Goal: Task Accomplishment & Management: Use online tool/utility

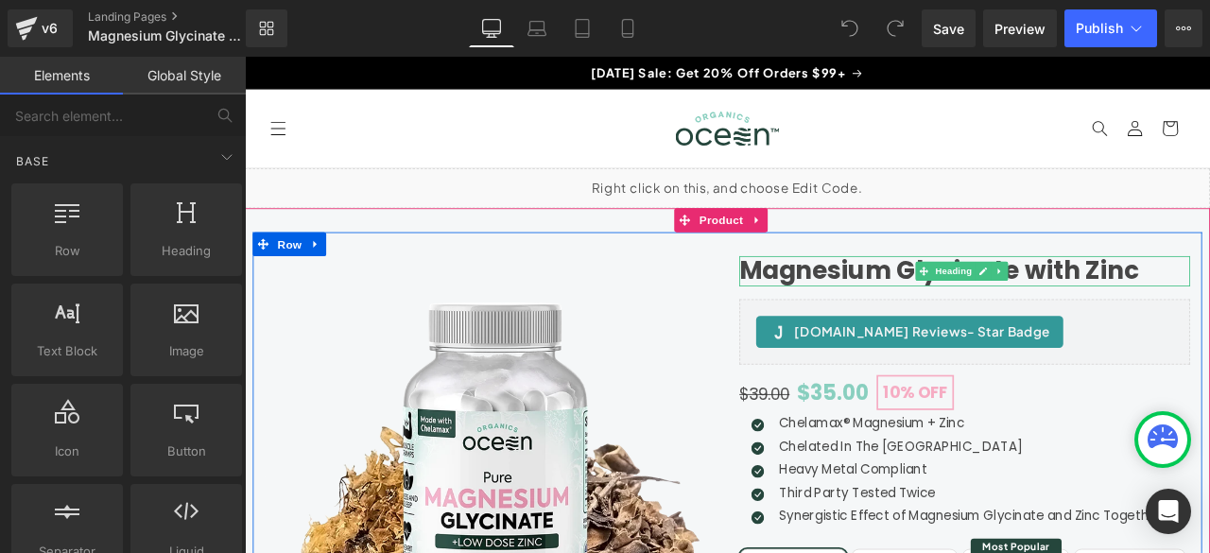
click at [916, 320] on h1 "Magnesium Glycinate with Zinc" at bounding box center [1098, 310] width 534 height 35
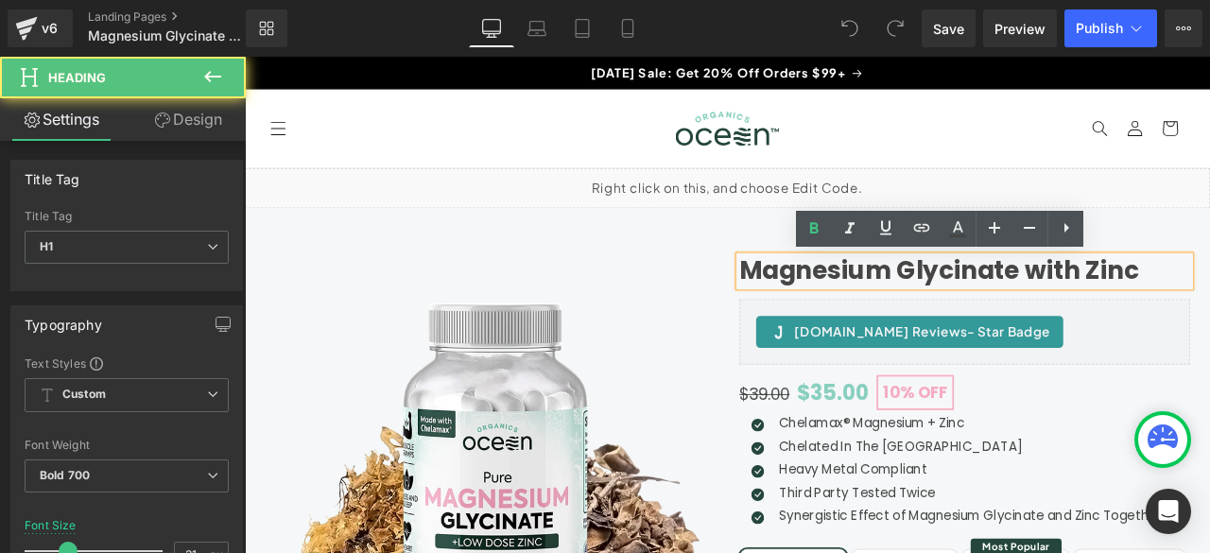
click at [849, 307] on h1 "Magnesium Glycinate with Zinc" at bounding box center [1098, 310] width 534 height 35
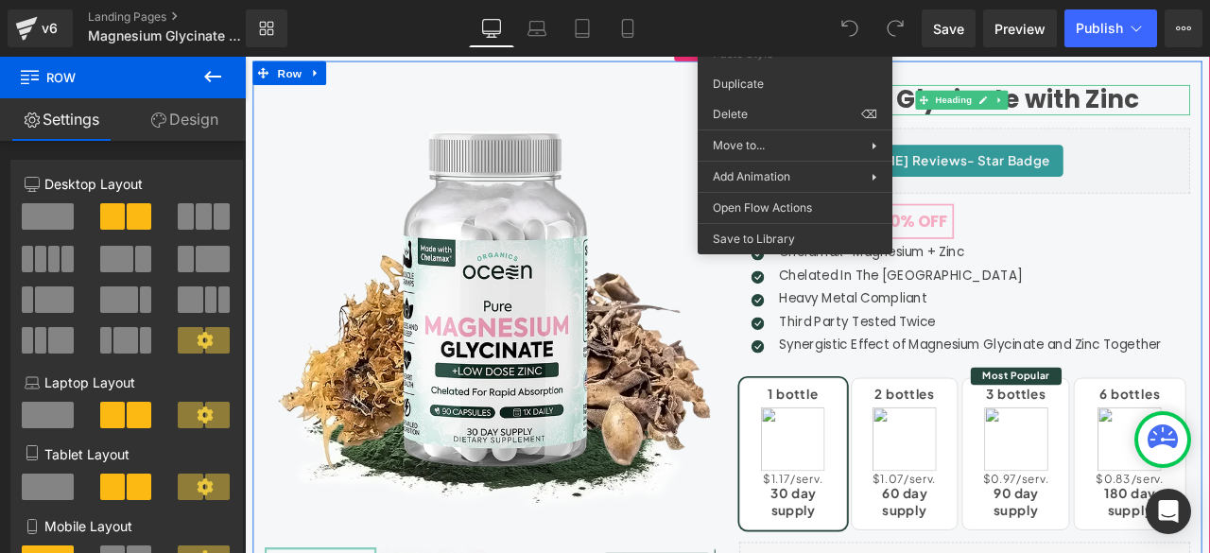
scroll to position [157, 0]
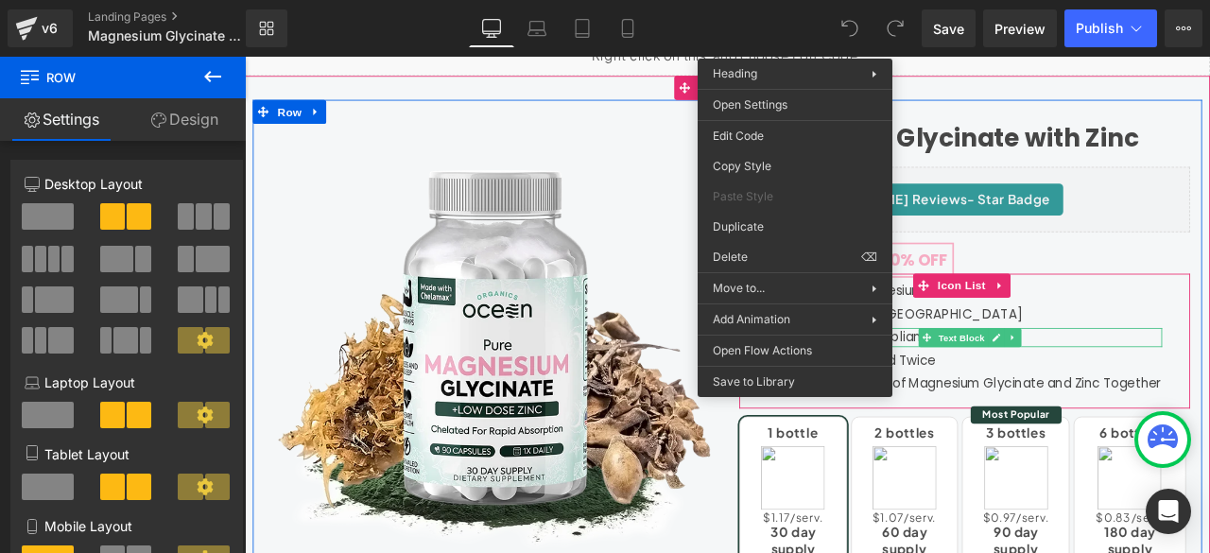
click at [1115, 388] on span "Text Block" at bounding box center [1095, 390] width 62 height 23
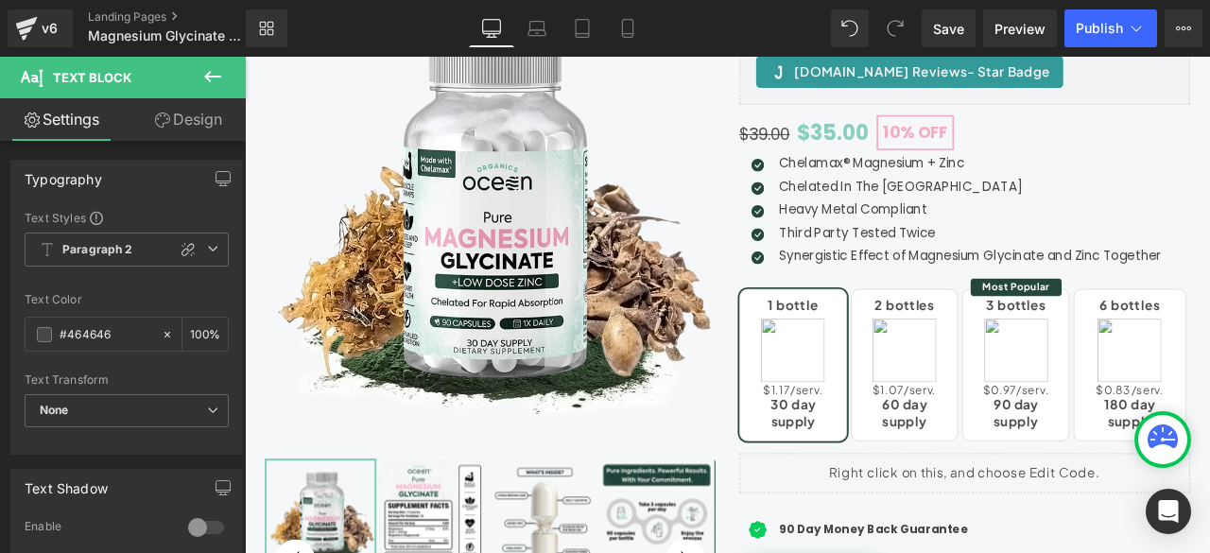
scroll to position [0, 0]
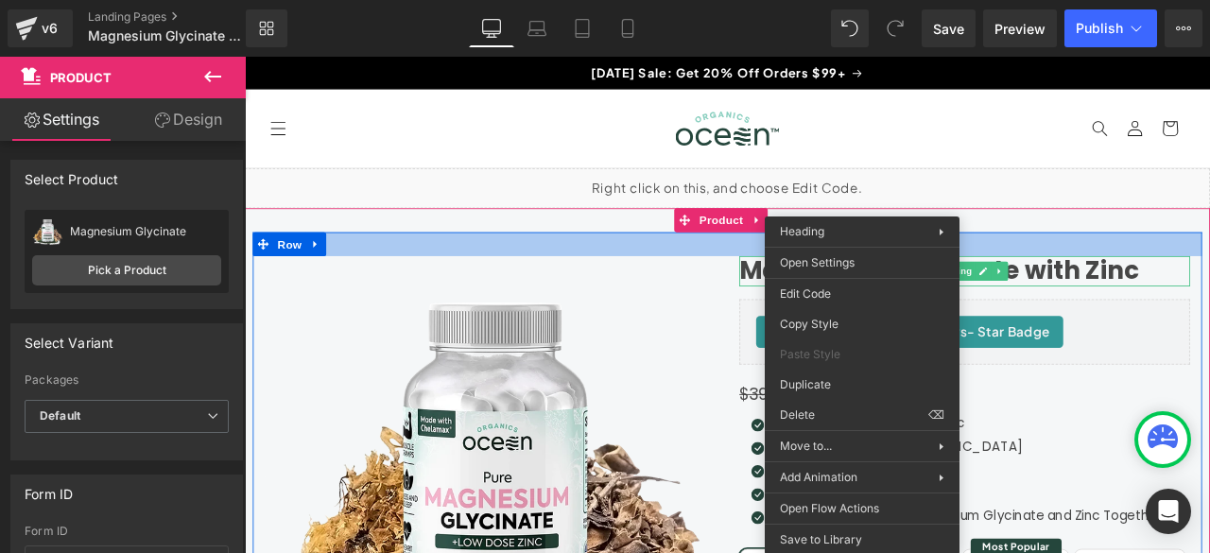
click at [1151, 273] on div at bounding box center [816, 279] width 1125 height 28
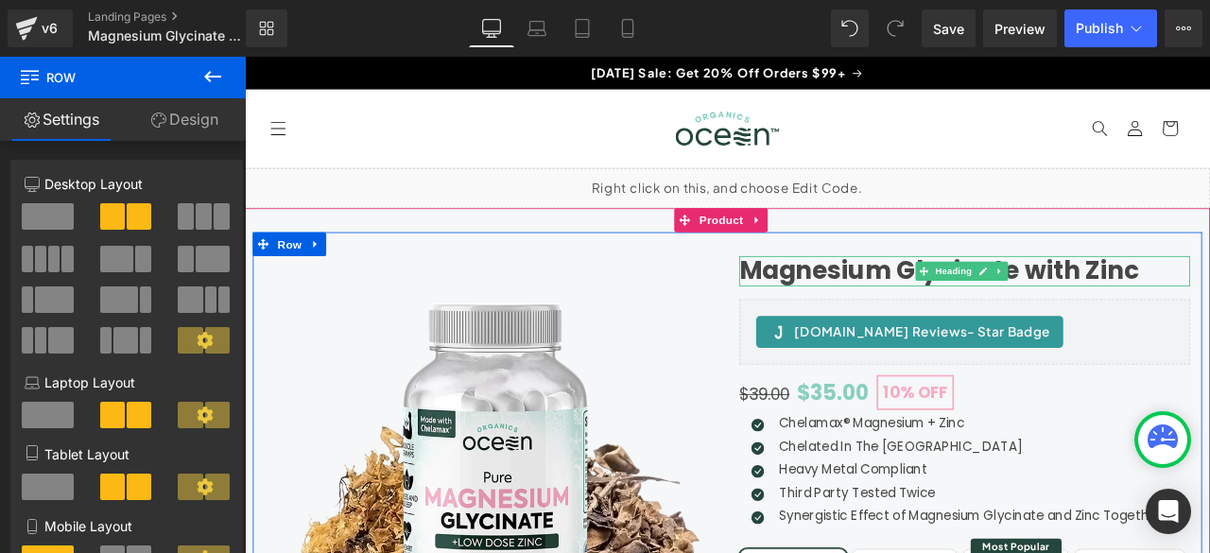
click at [1171, 319] on h1 "Magnesium Glycinate with Zinc" at bounding box center [1098, 310] width 534 height 35
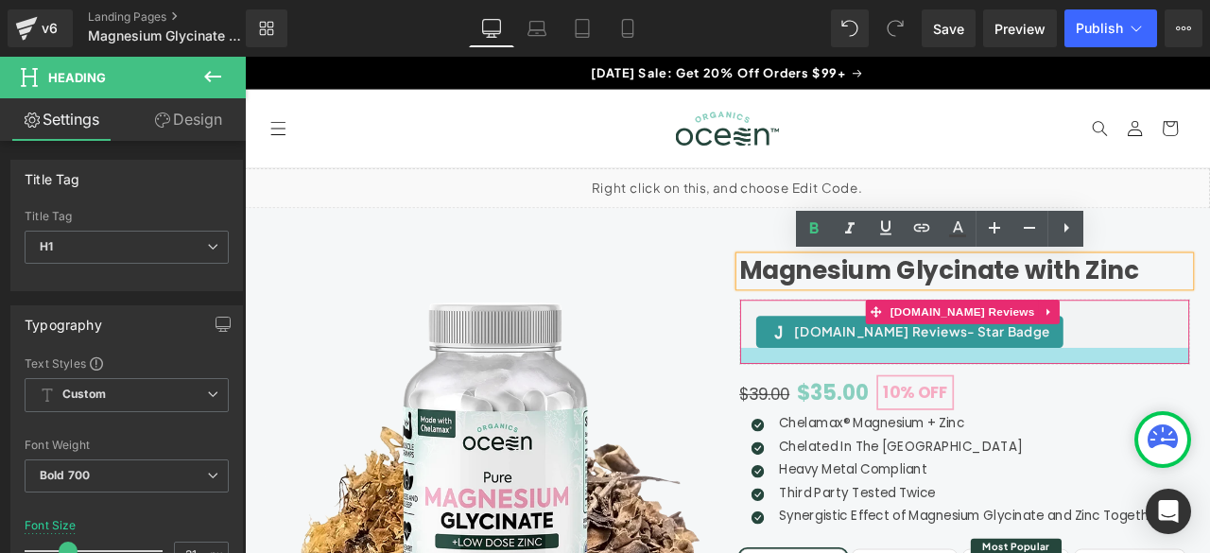
click at [1210, 410] on div at bounding box center [1098, 411] width 532 height 19
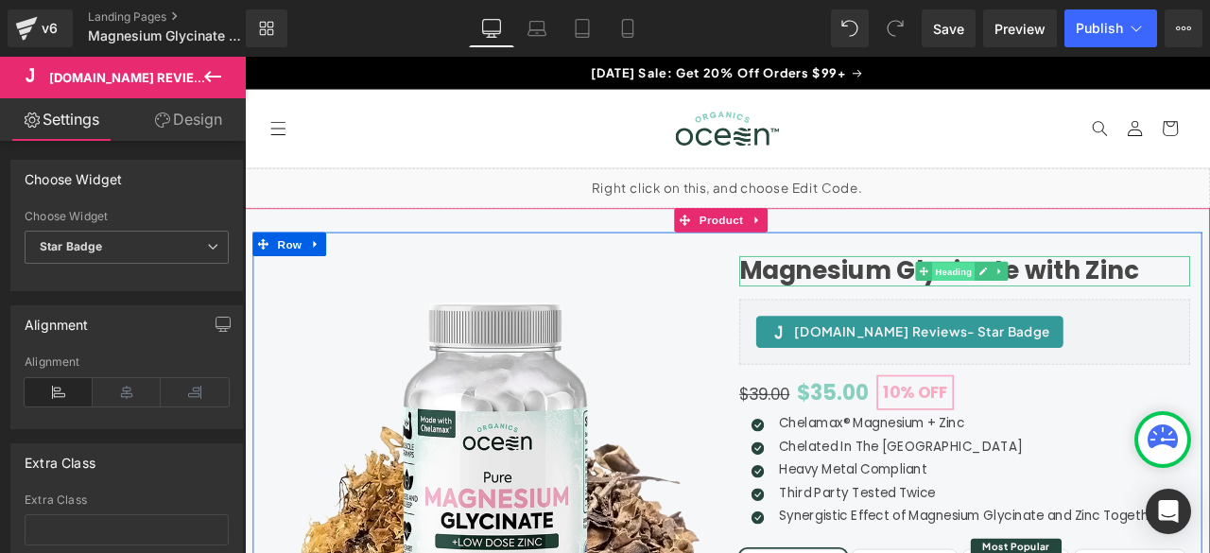
click at [1065, 307] on span "Heading" at bounding box center [1084, 312] width 51 height 23
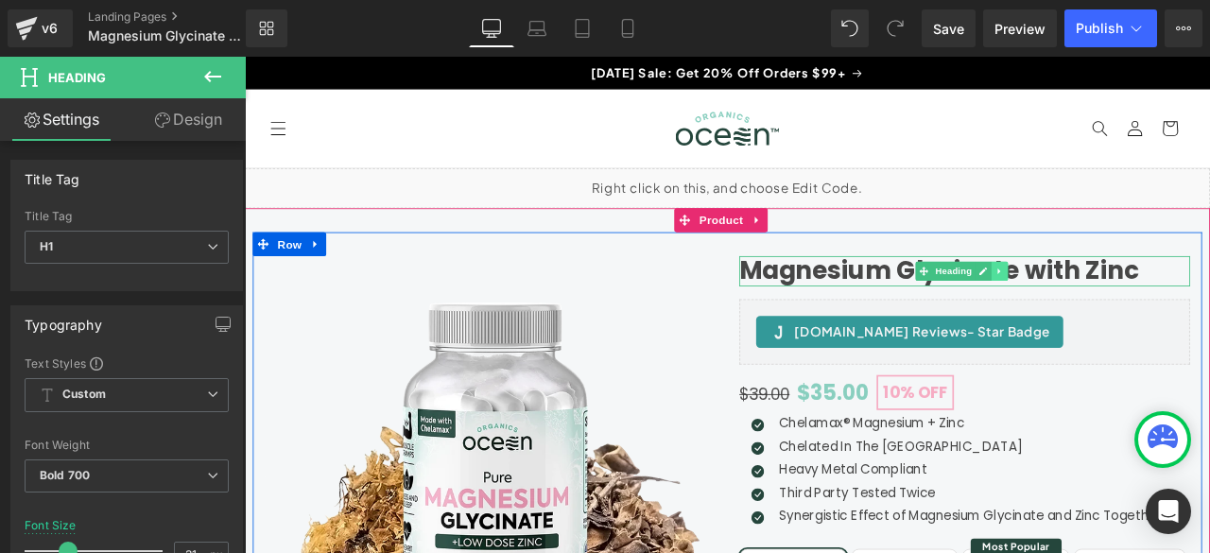
click at [1135, 309] on icon at bounding box center [1140, 310] width 10 height 11
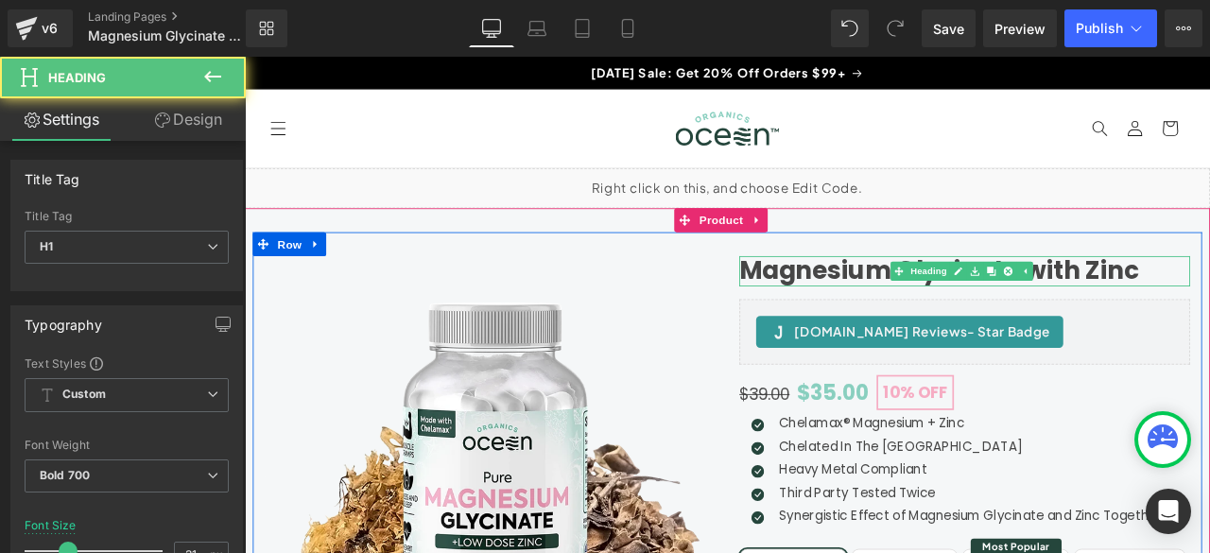
click at [884, 308] on h1 "Magnesium Glycinate with Zinc" at bounding box center [1098, 310] width 534 height 35
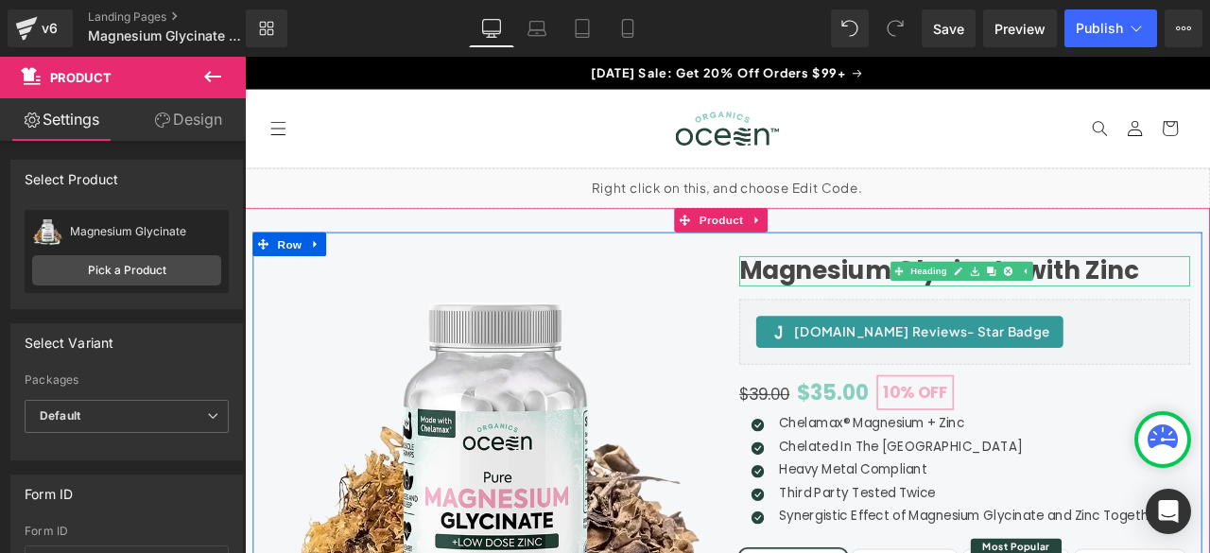
click at [949, 310] on h1 "Magnesium Glycinate with Zinc" at bounding box center [1098, 310] width 534 height 35
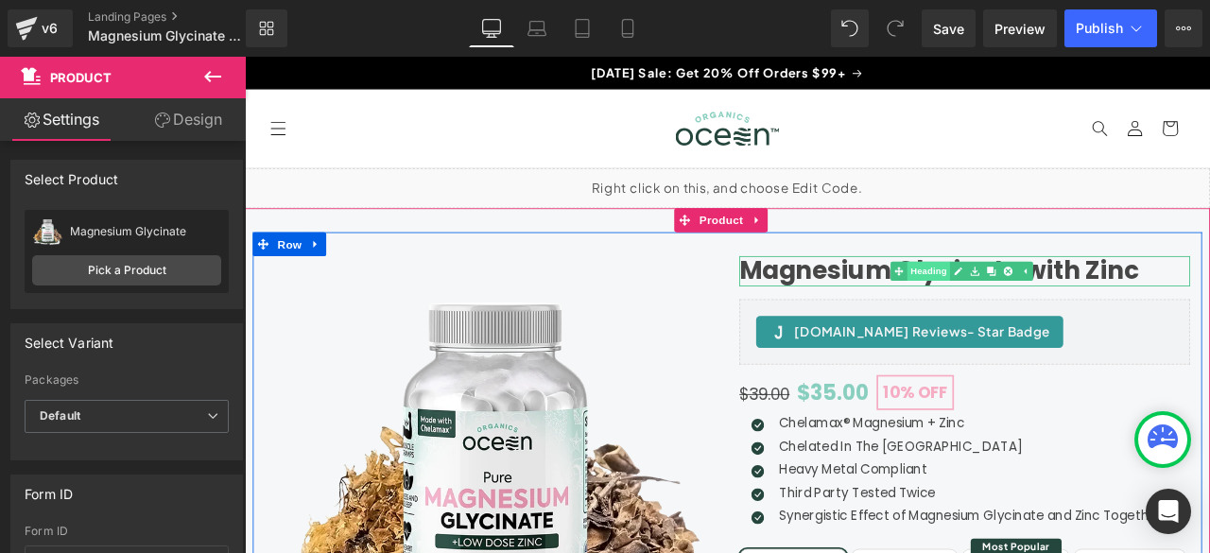
click at [1046, 311] on link "Heading" at bounding box center [1045, 311] width 71 height 23
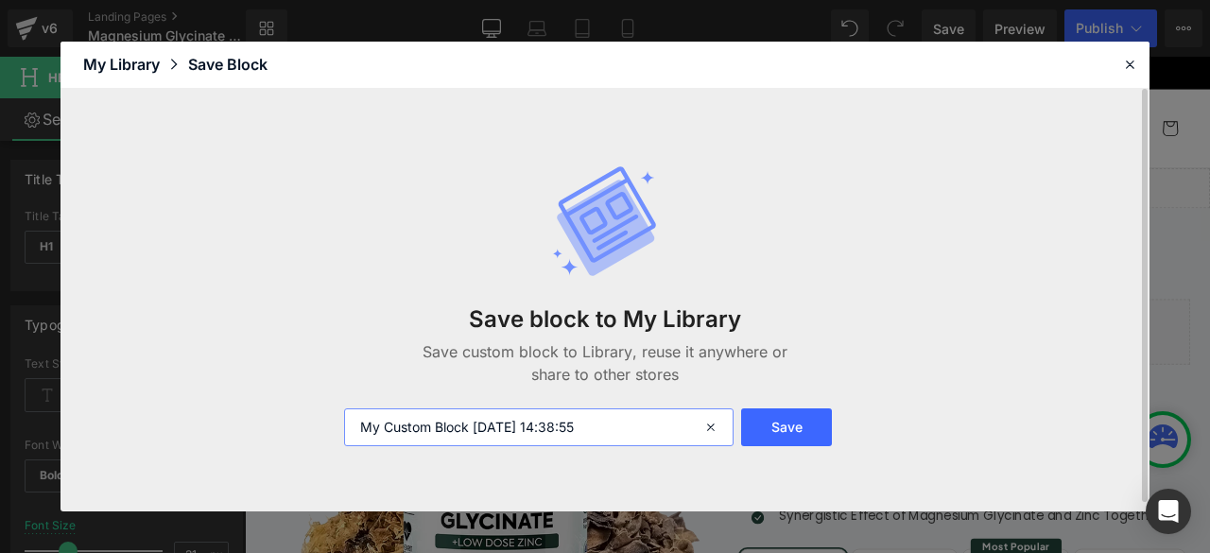
click at [628, 428] on input "My Custom Block [DATE] 14:38:55" at bounding box center [539, 428] width 390 height 38
drag, startPoint x: 628, startPoint y: 428, endPoint x: 313, endPoint y: 419, distance: 315.0
click at [313, 419] on div "Save block to My Library Save custom block to Library, reuse it anywhere or sha…" at bounding box center [605, 300] width 1089 height 423
drag, startPoint x: 477, startPoint y: 424, endPoint x: 365, endPoint y: 413, distance: 112.1
click at [365, 413] on input "Magnisyum" at bounding box center [539, 428] width 390 height 38
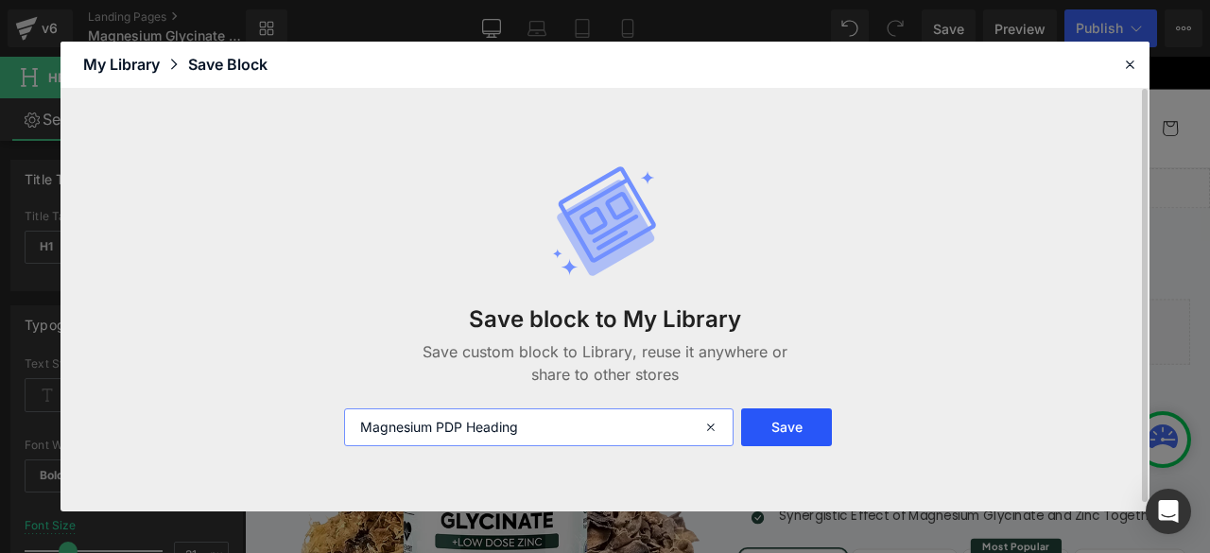
type input "Magnesium PDP Heading"
click at [804, 424] on button "Save" at bounding box center [786, 428] width 91 height 38
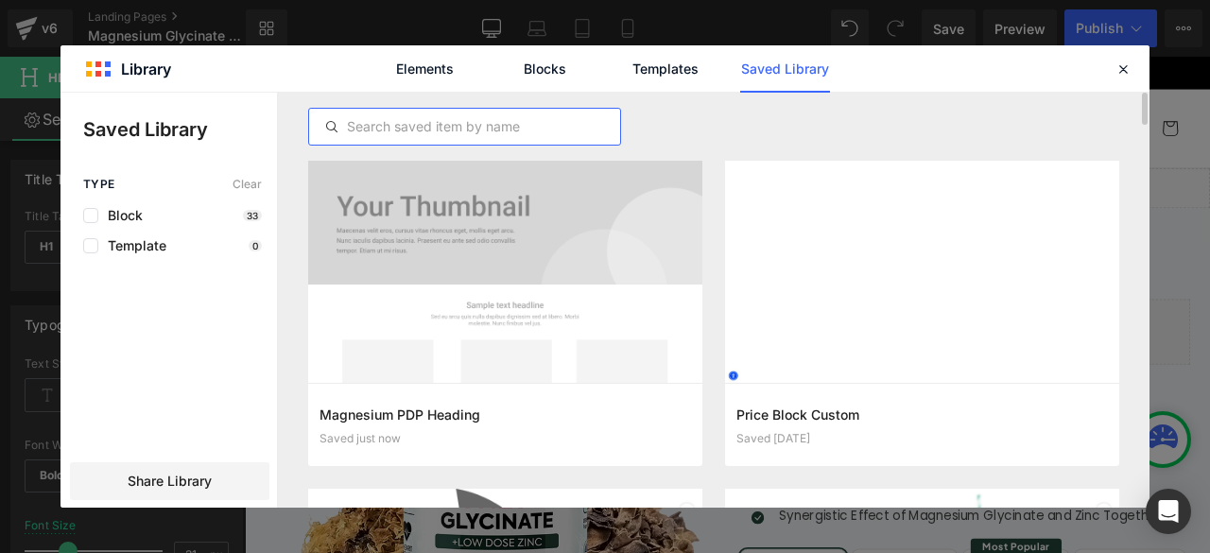
click at [522, 128] on input "text" at bounding box center [464, 126] width 311 height 23
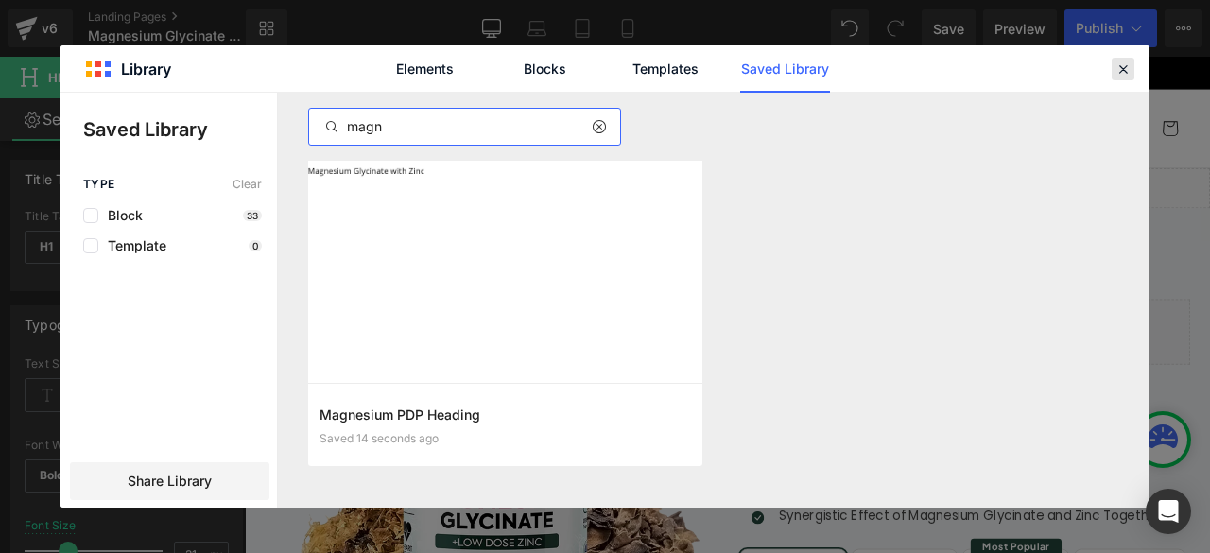
type input "magn"
click at [0, 0] on div at bounding box center [0, 0] width 0 height 0
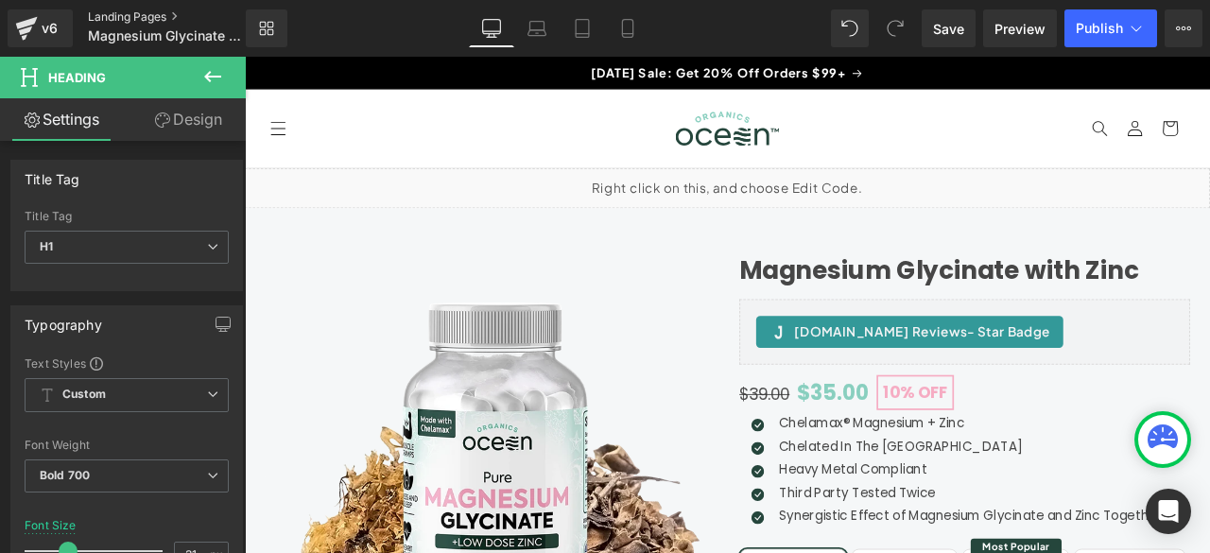
click at [103, 16] on link "Landing Pages" at bounding box center [182, 16] width 189 height 15
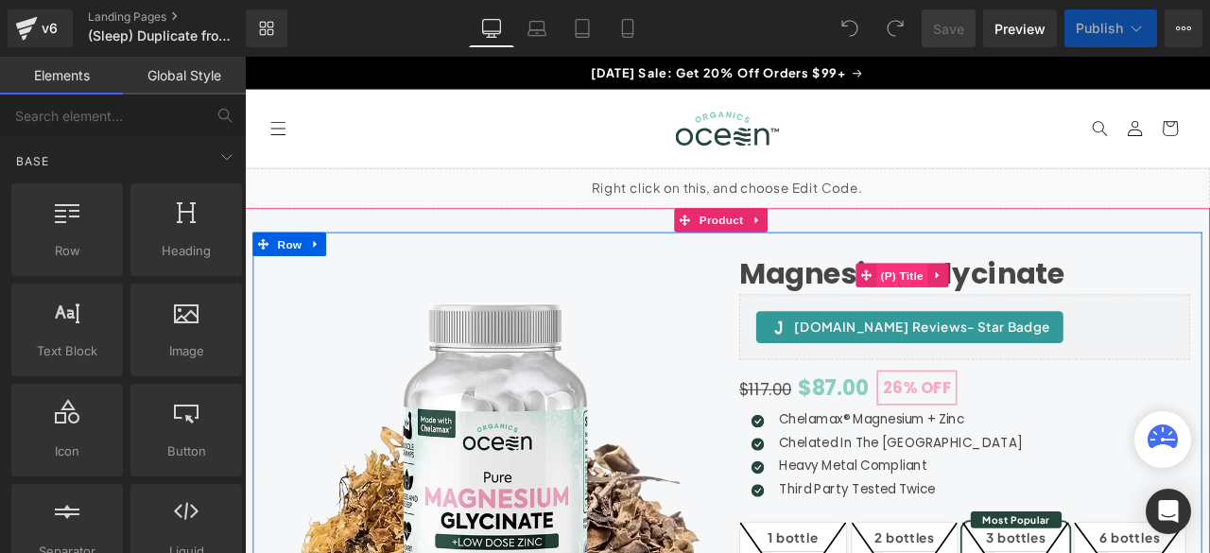
click at [1014, 318] on span "(P) Title" at bounding box center [1024, 317] width 61 height 28
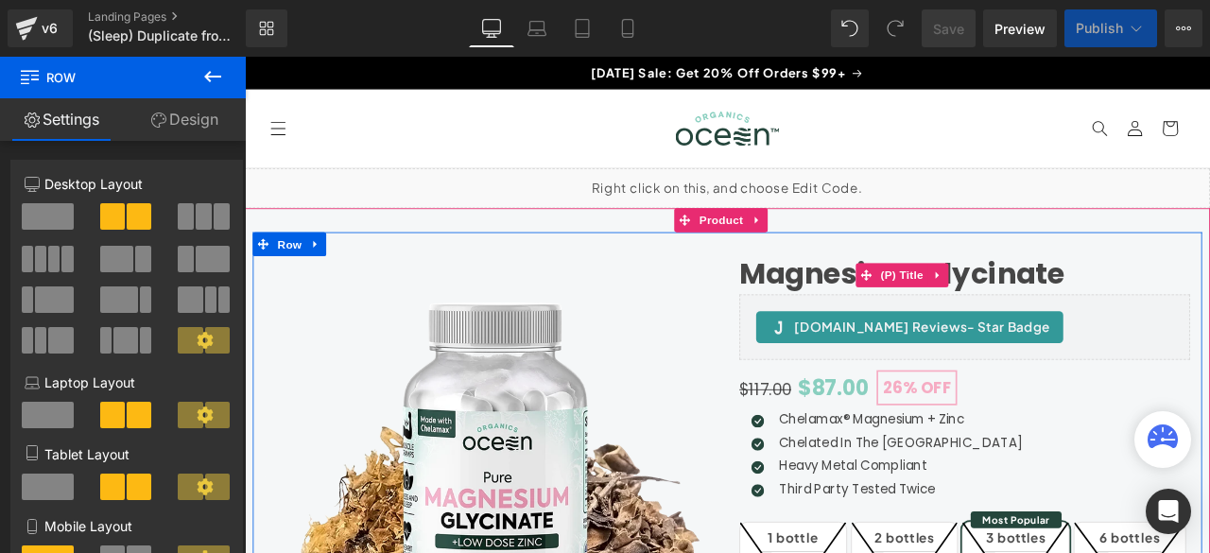
click at [937, 321] on link "Magnesium Glycinate" at bounding box center [1024, 313] width 386 height 41
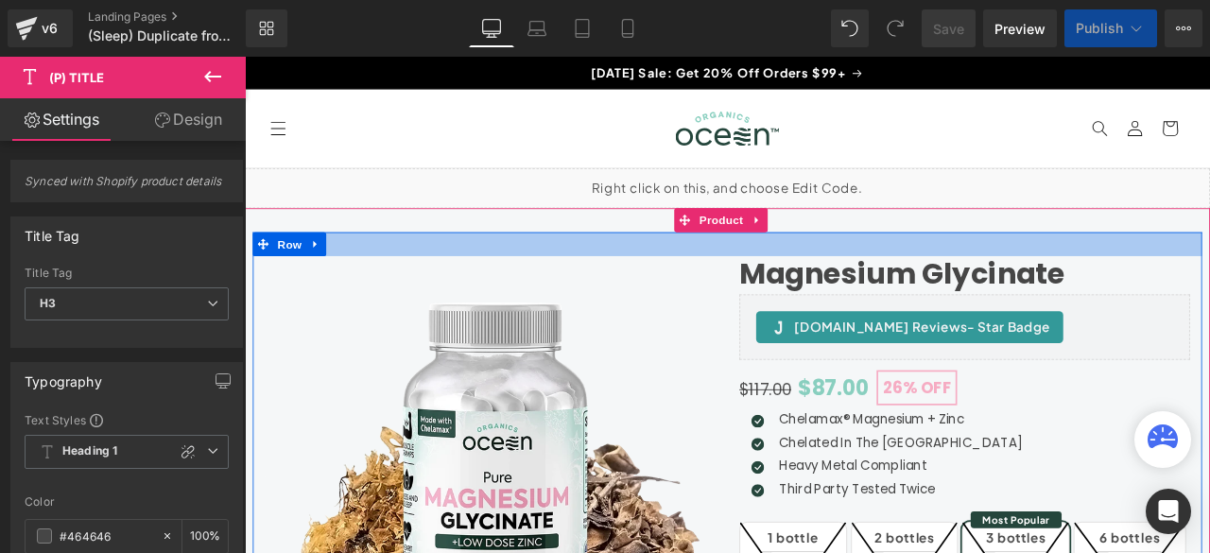
click at [864, 286] on div at bounding box center [816, 279] width 1125 height 28
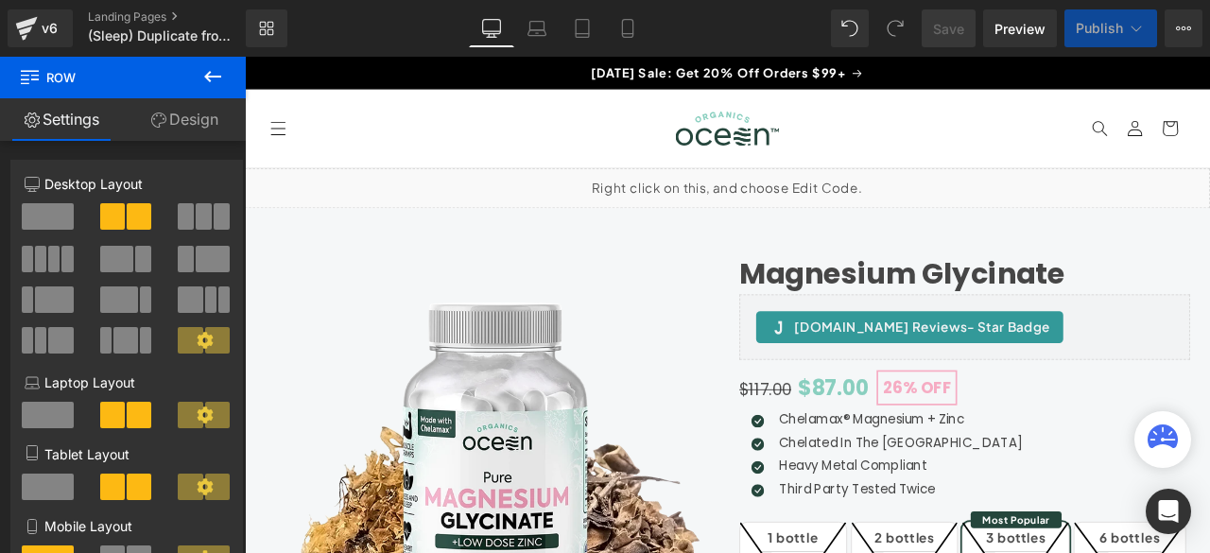
click at [218, 77] on icon at bounding box center [212, 76] width 17 height 11
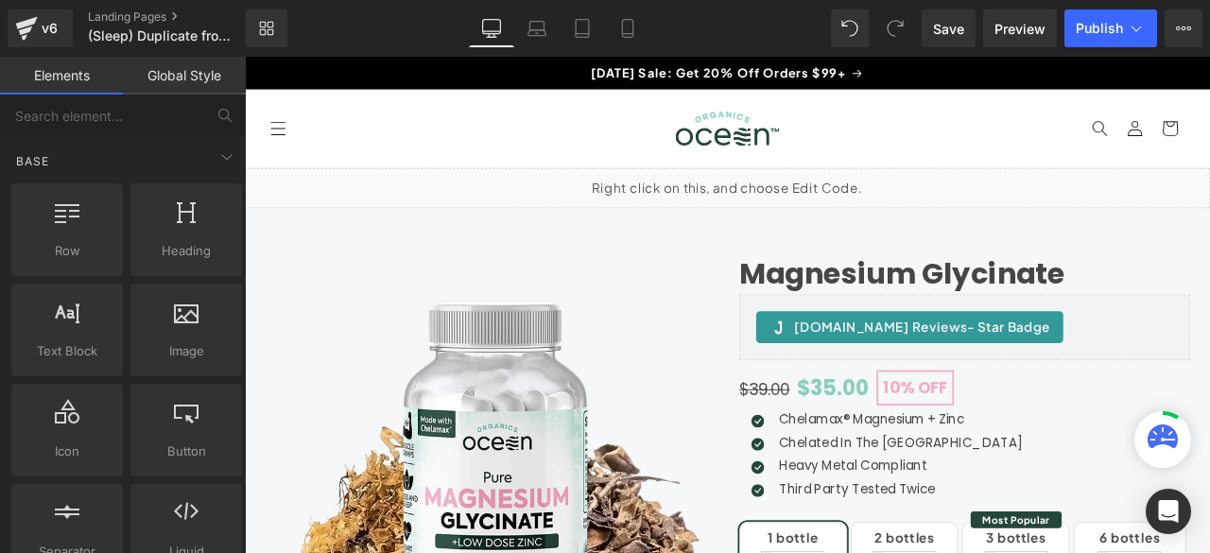
click at [202, 75] on link "Global Style" at bounding box center [184, 76] width 123 height 38
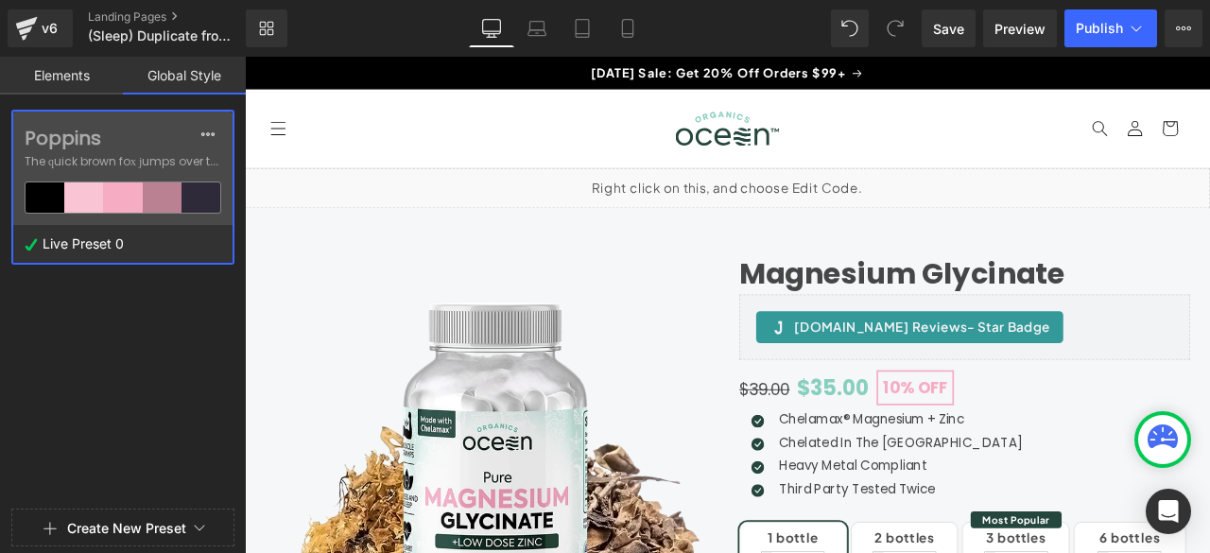
click at [44, 84] on link "Elements" at bounding box center [61, 76] width 123 height 38
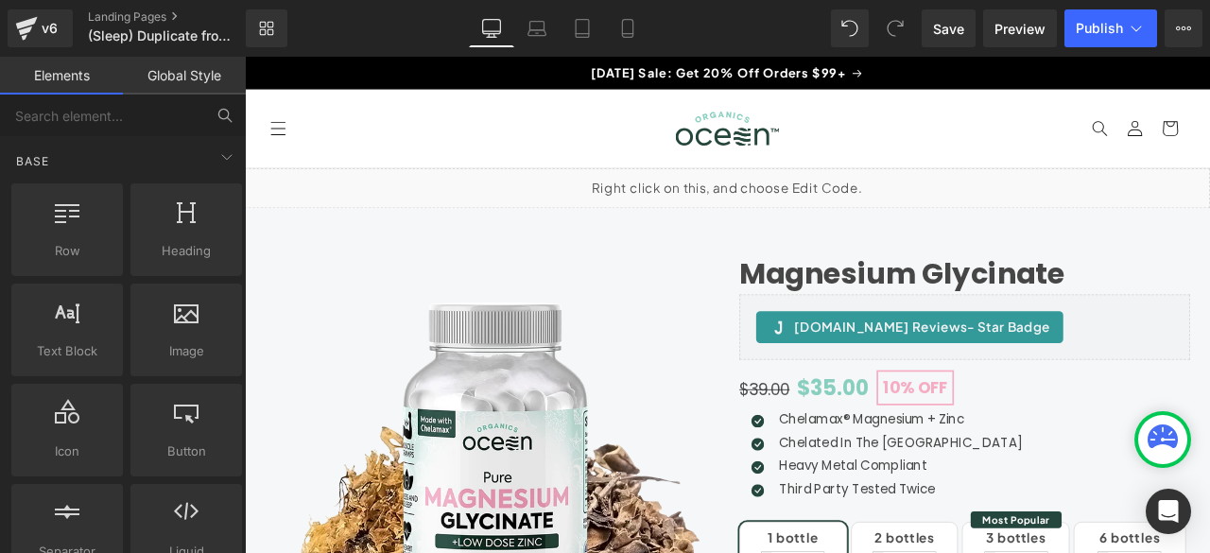
click at [219, 115] on icon at bounding box center [225, 115] width 17 height 17
click at [138, 124] on input "text" at bounding box center [102, 116] width 204 height 42
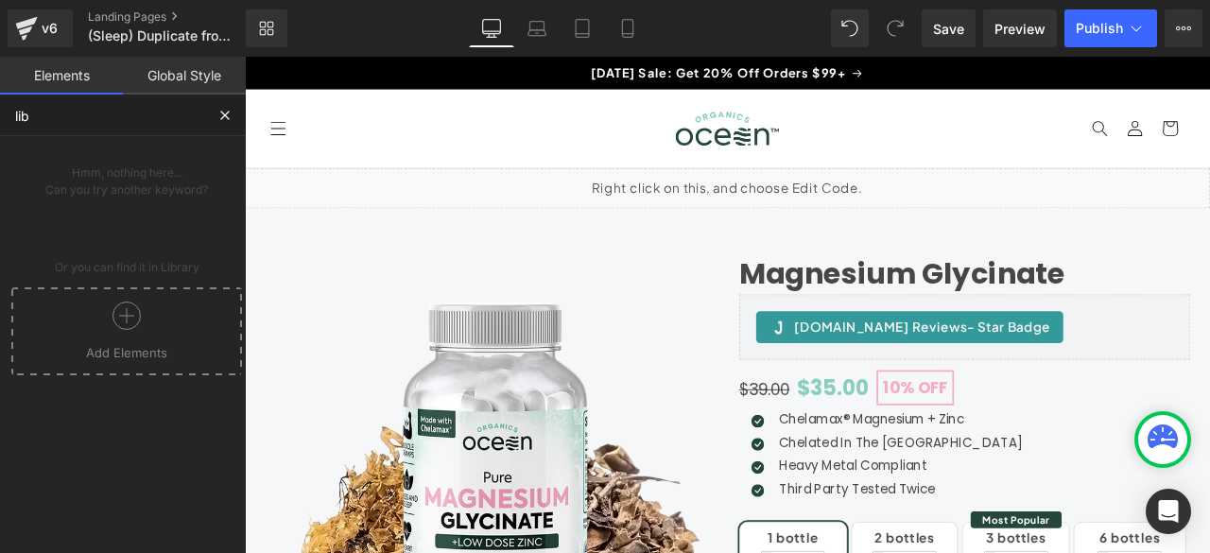
drag, startPoint x: 65, startPoint y: 122, endPoint x: 0, endPoint y: 113, distance: 65.9
click at [0, 113] on input "lib" at bounding box center [102, 116] width 204 height 42
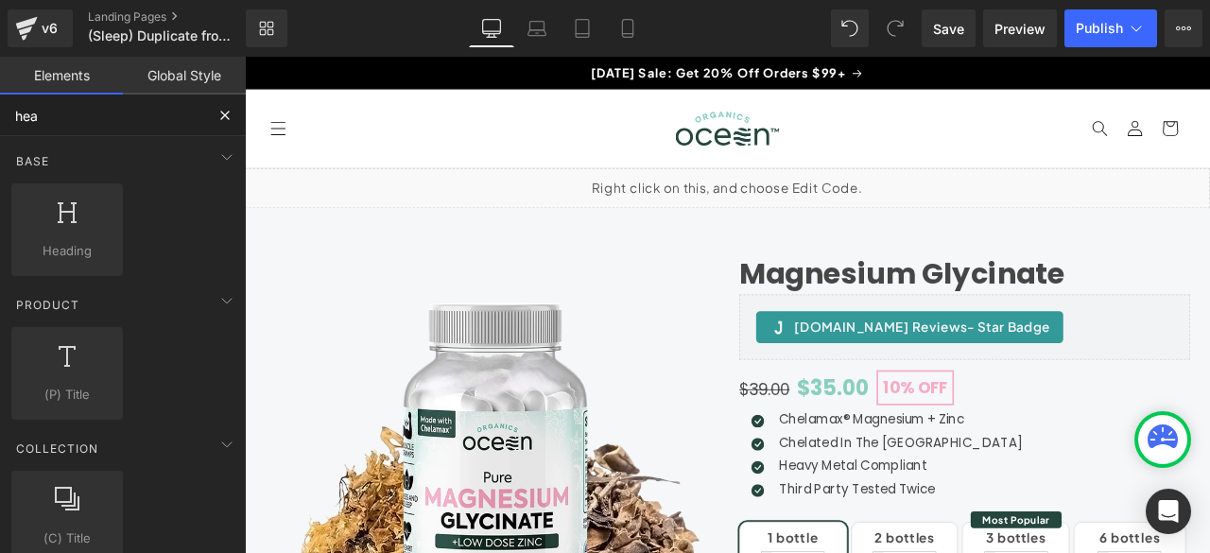
type input "head"
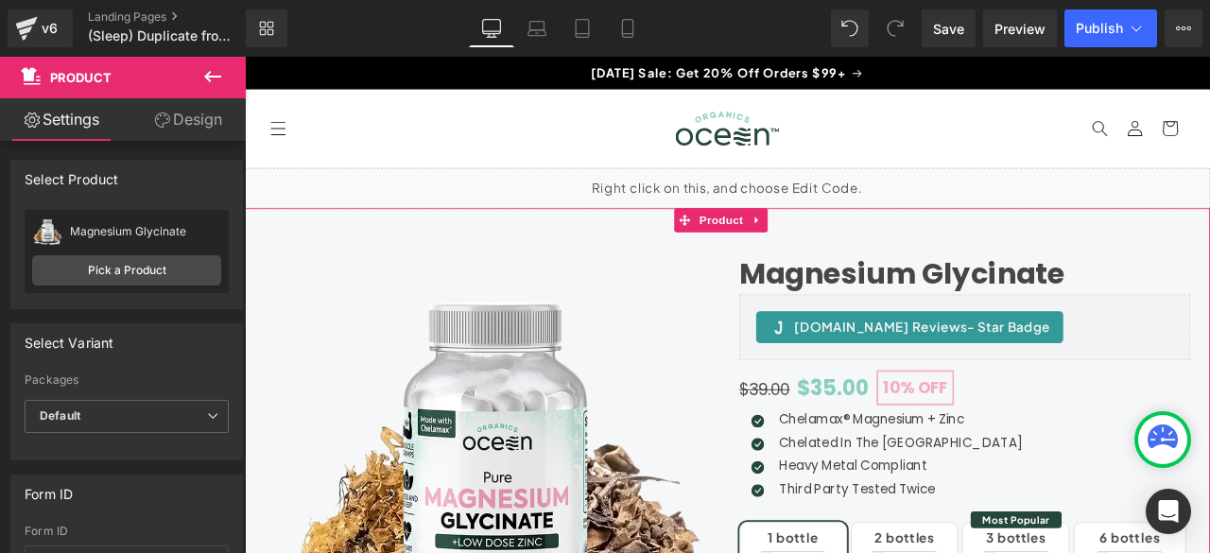
drag, startPoint x: 176, startPoint y: 124, endPoint x: 132, endPoint y: 128, distance: 43.7
click at [176, 124] on link "Design" at bounding box center [188, 119] width 123 height 43
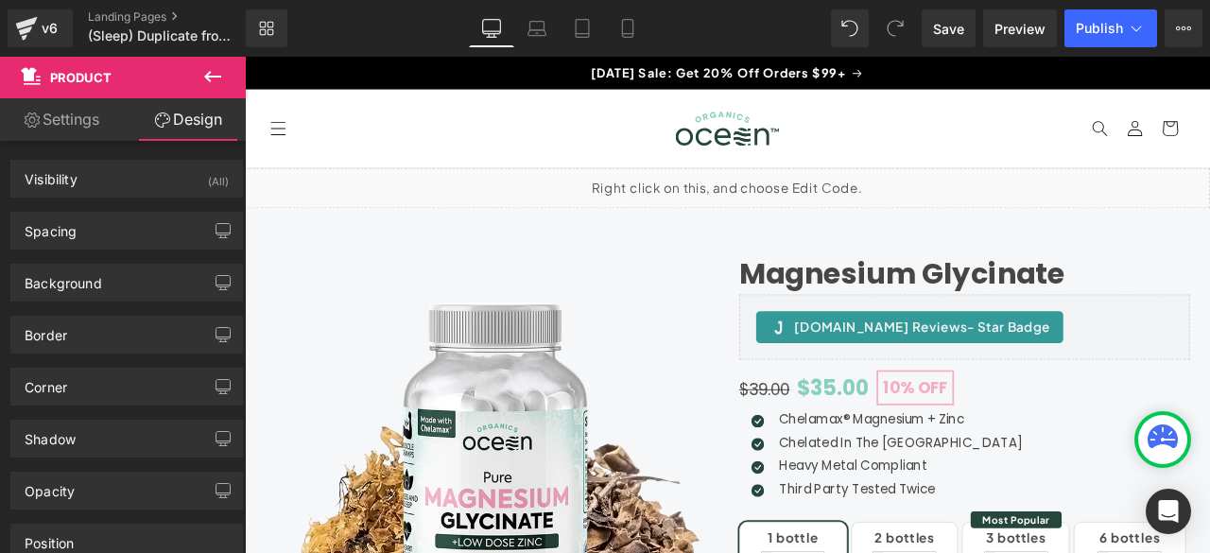
click at [201, 81] on icon at bounding box center [212, 76] width 23 height 23
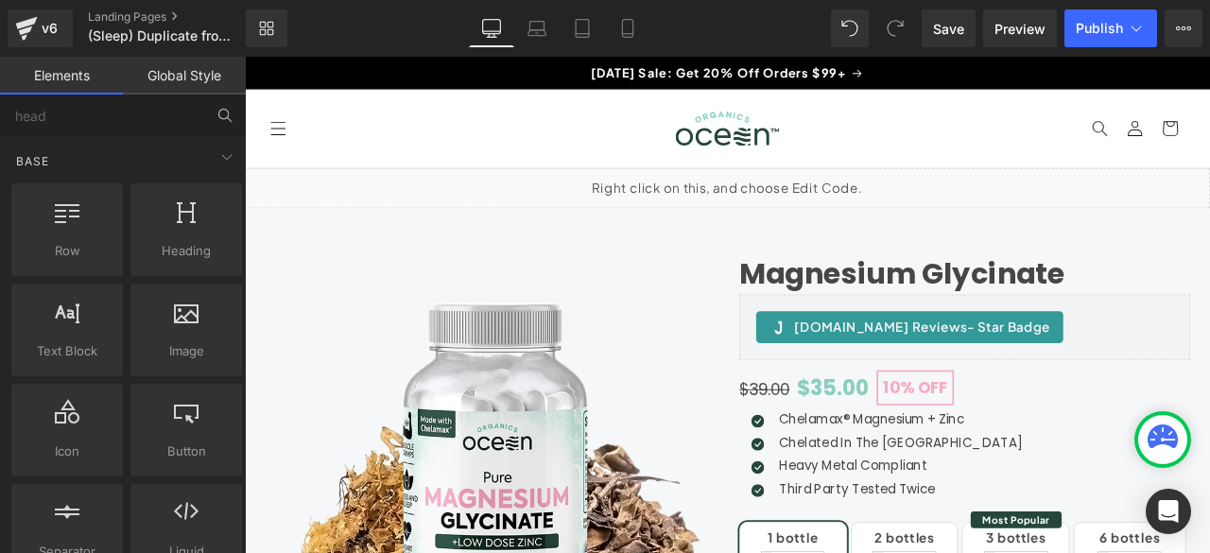
click at [171, 79] on link "Global Style" at bounding box center [184, 76] width 123 height 38
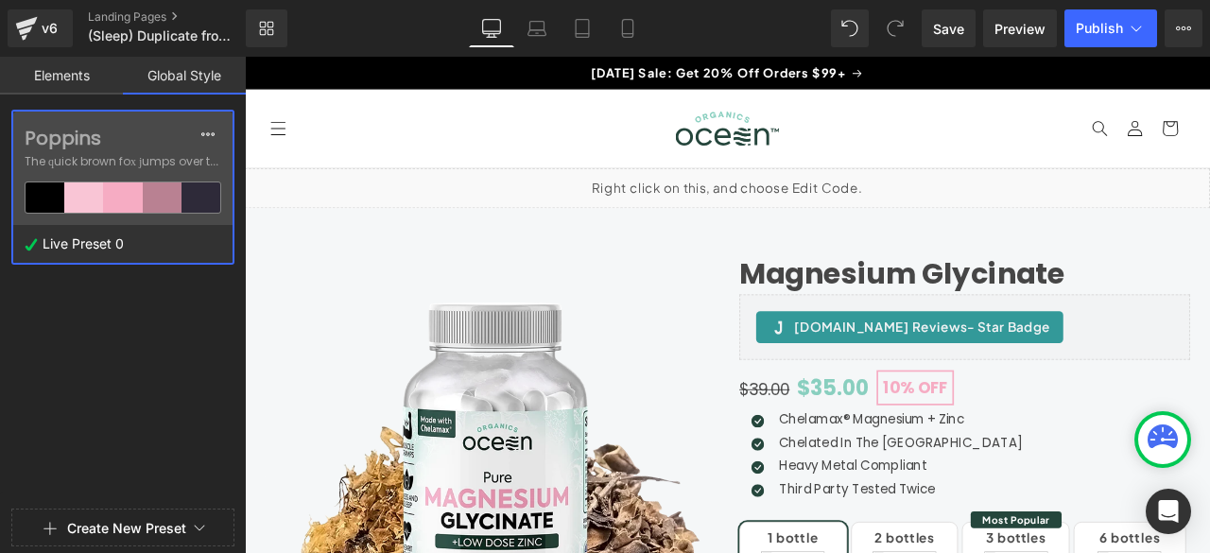
click at [72, 83] on link "Elements" at bounding box center [61, 76] width 123 height 38
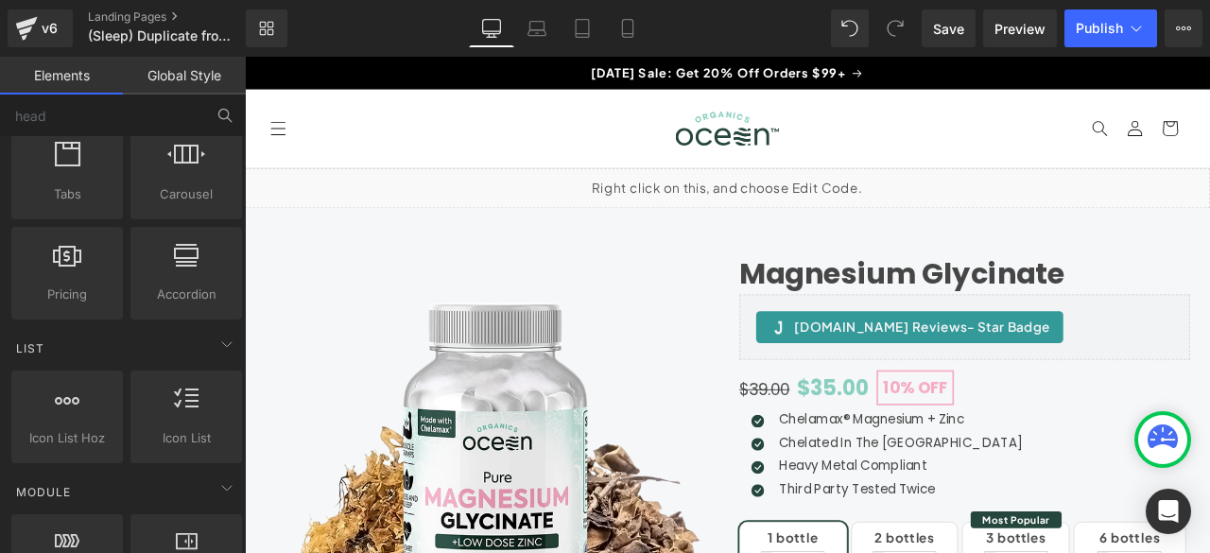
scroll to position [788, 0]
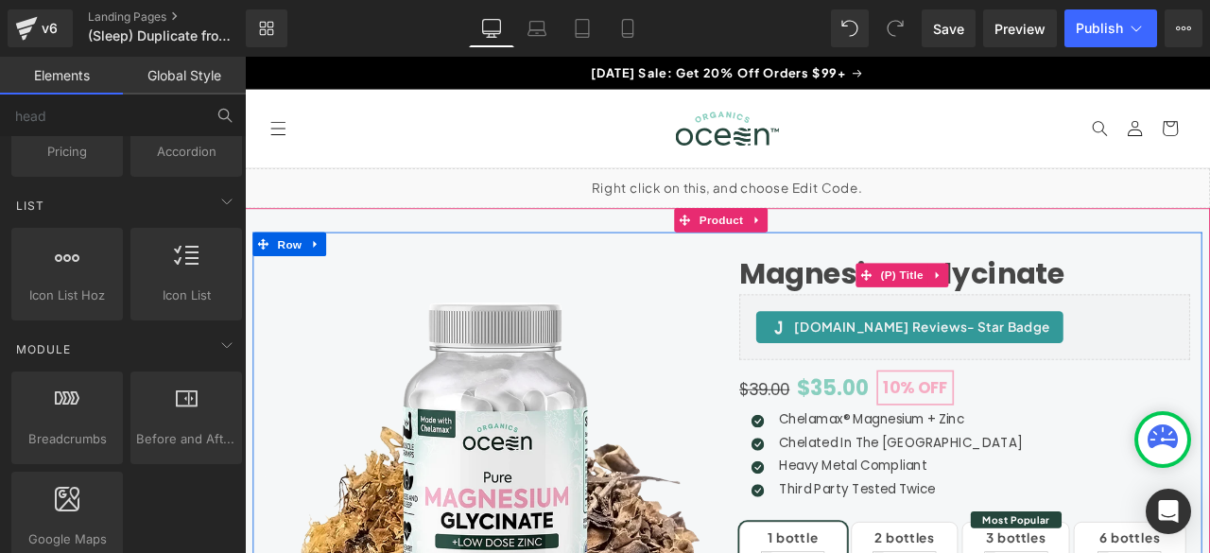
click at [914, 322] on link "Magnesium Glycinate" at bounding box center [1024, 313] width 386 height 41
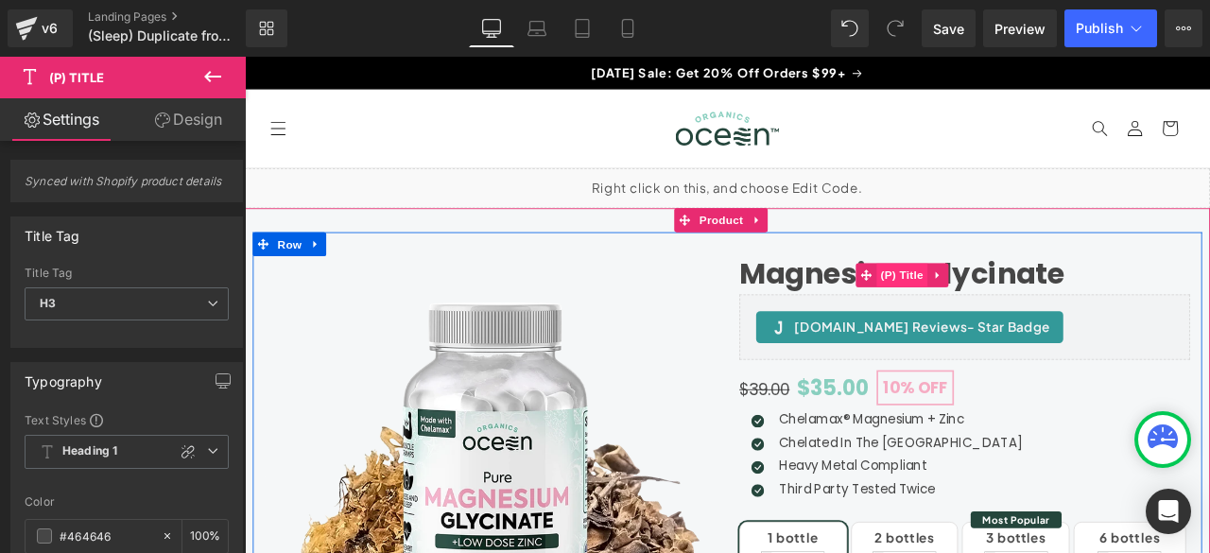
click at [1016, 310] on span "(P) Title" at bounding box center [1024, 316] width 61 height 28
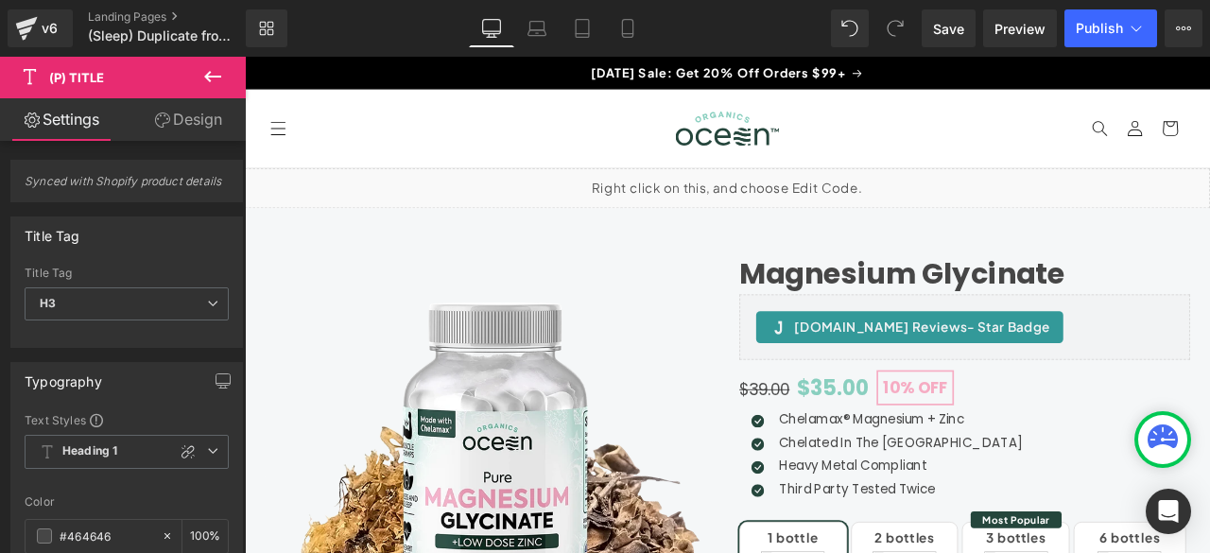
click at [204, 75] on icon at bounding box center [212, 76] width 23 height 23
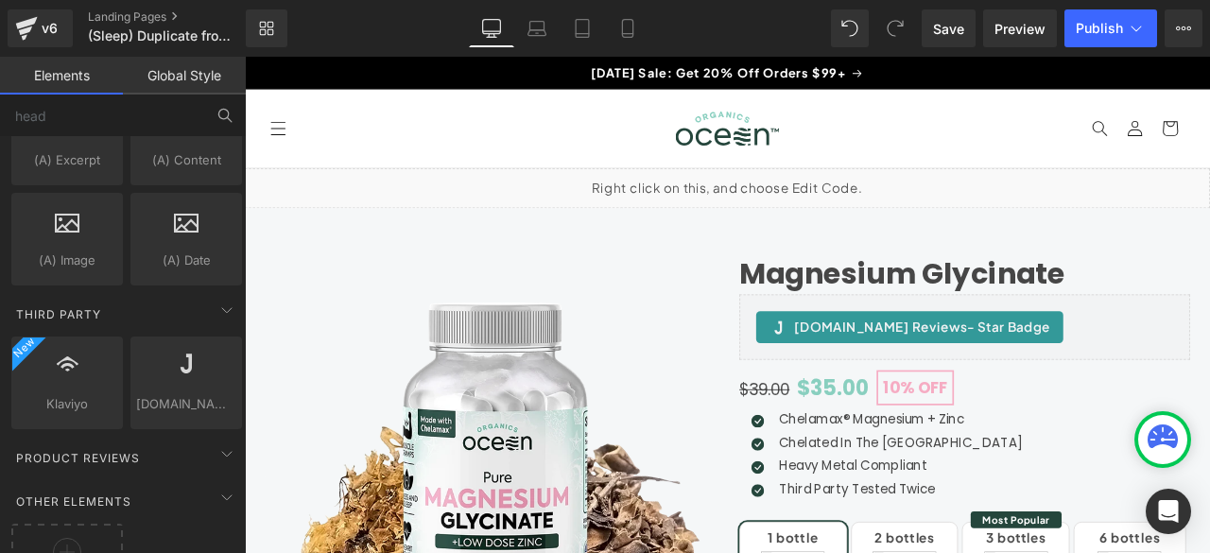
scroll to position [3828, 0]
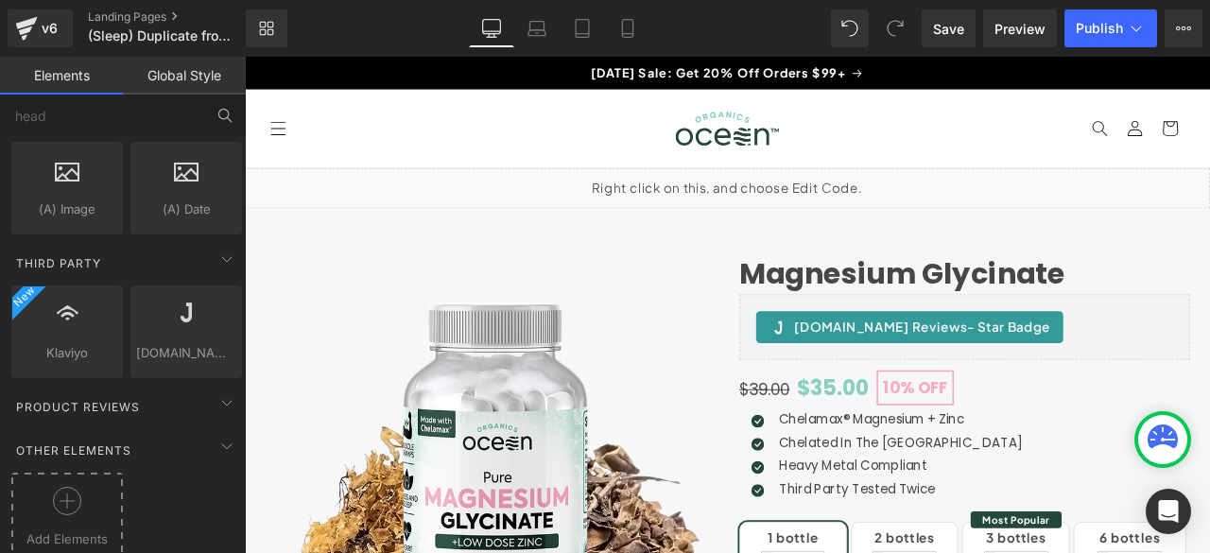
click at [58, 487] on icon at bounding box center [67, 501] width 28 height 28
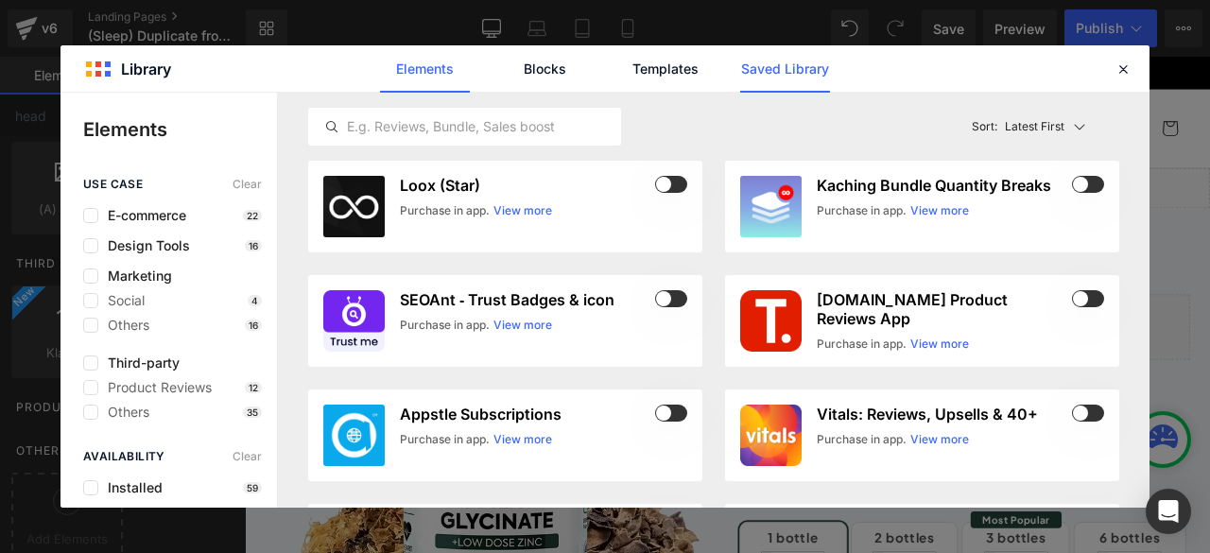
click at [0, 0] on link "Saved Library" at bounding box center [0, 0] width 0 height 0
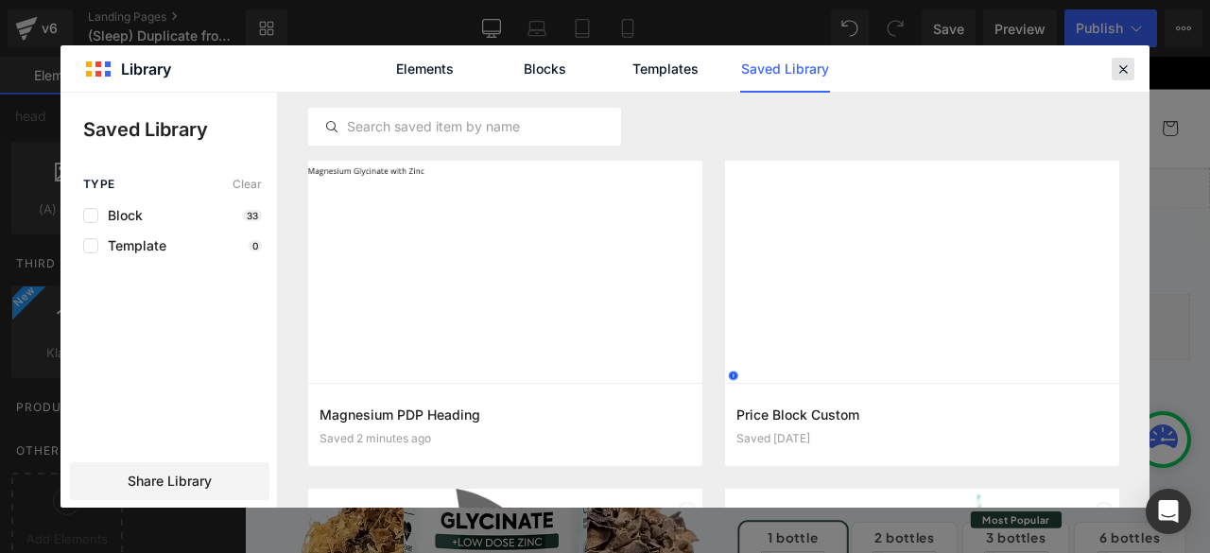
click at [1124, 61] on icon at bounding box center [1123, 69] width 17 height 17
drag, startPoint x: 1369, startPoint y: 118, endPoint x: 1287, endPoint y: 62, distance: 99.4
click at [1210, 62] on link "[DATE] Sale: Get 20% Off Orders $99+" at bounding box center [817, 76] width 1084 height 38
